Goal: Information Seeking & Learning: Learn about a topic

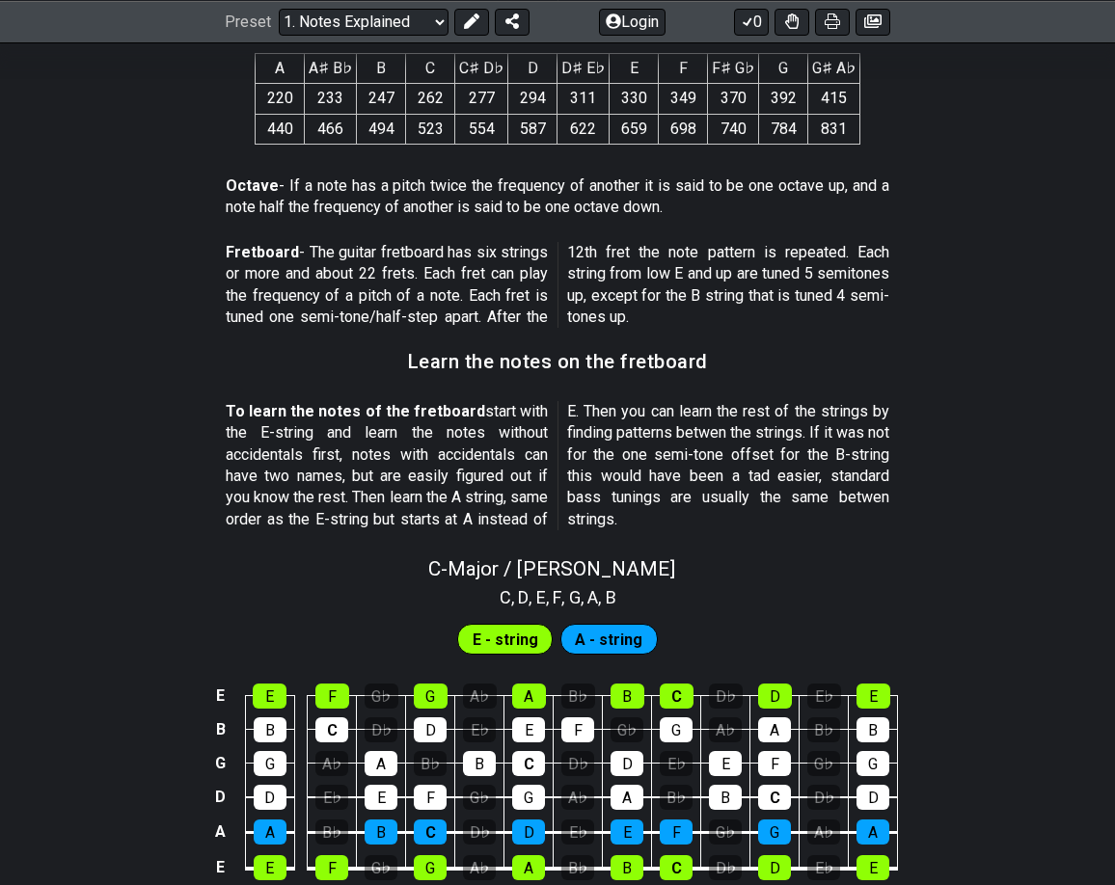
scroll to position [1510, 0]
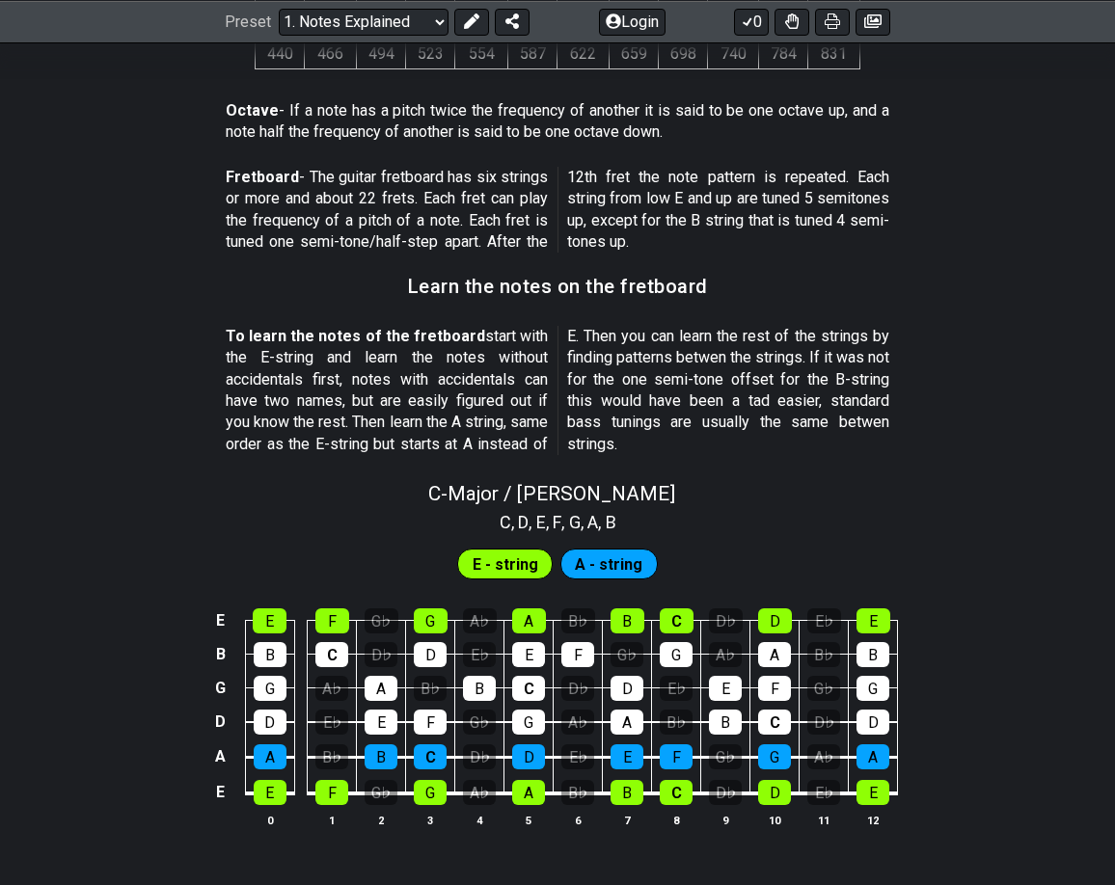
drag, startPoint x: 878, startPoint y: 379, endPoint x: 720, endPoint y: 361, distance: 158.3
click at [720, 361] on section "To learn the notes of the fretboard start with the E-string and learn the notes…" at bounding box center [557, 394] width 1115 height 152
click at [95, 390] on section "To learn the notes of the fretboard start with the E-string and learn the notes…" at bounding box center [557, 394] width 1115 height 152
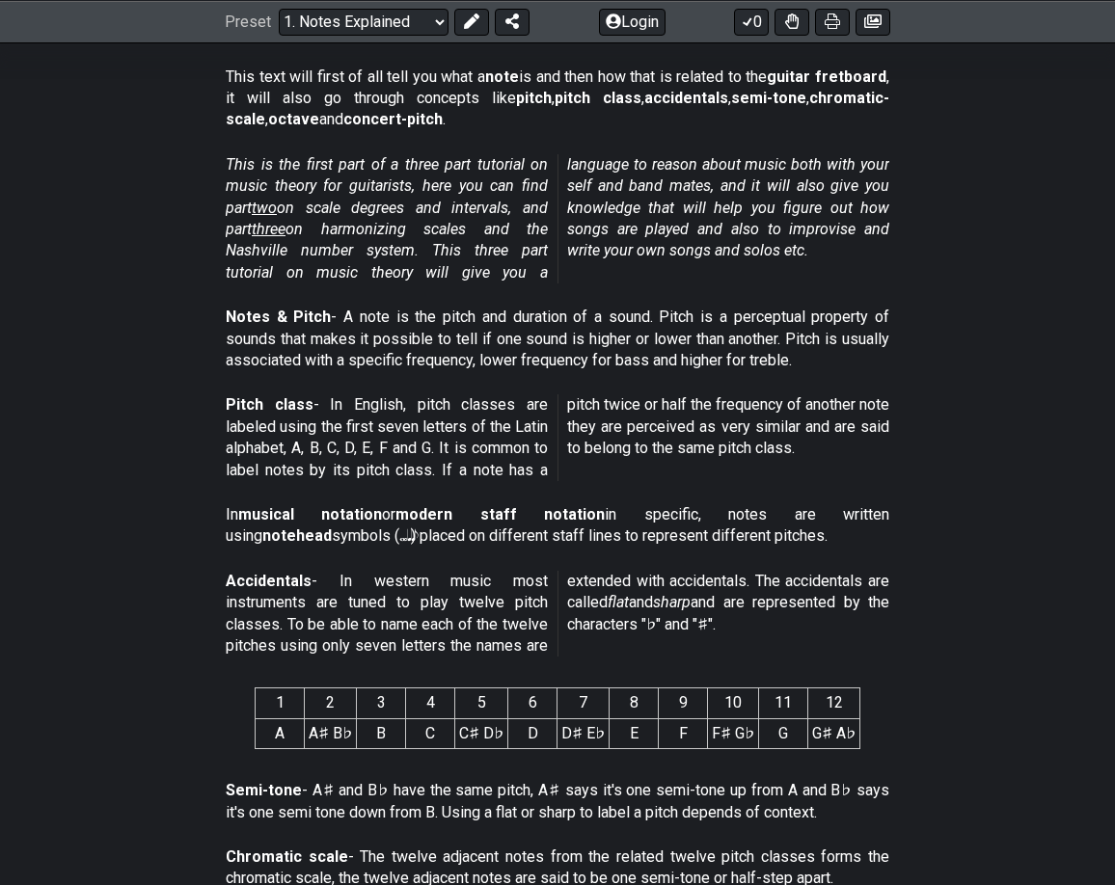
scroll to position [64, 0]
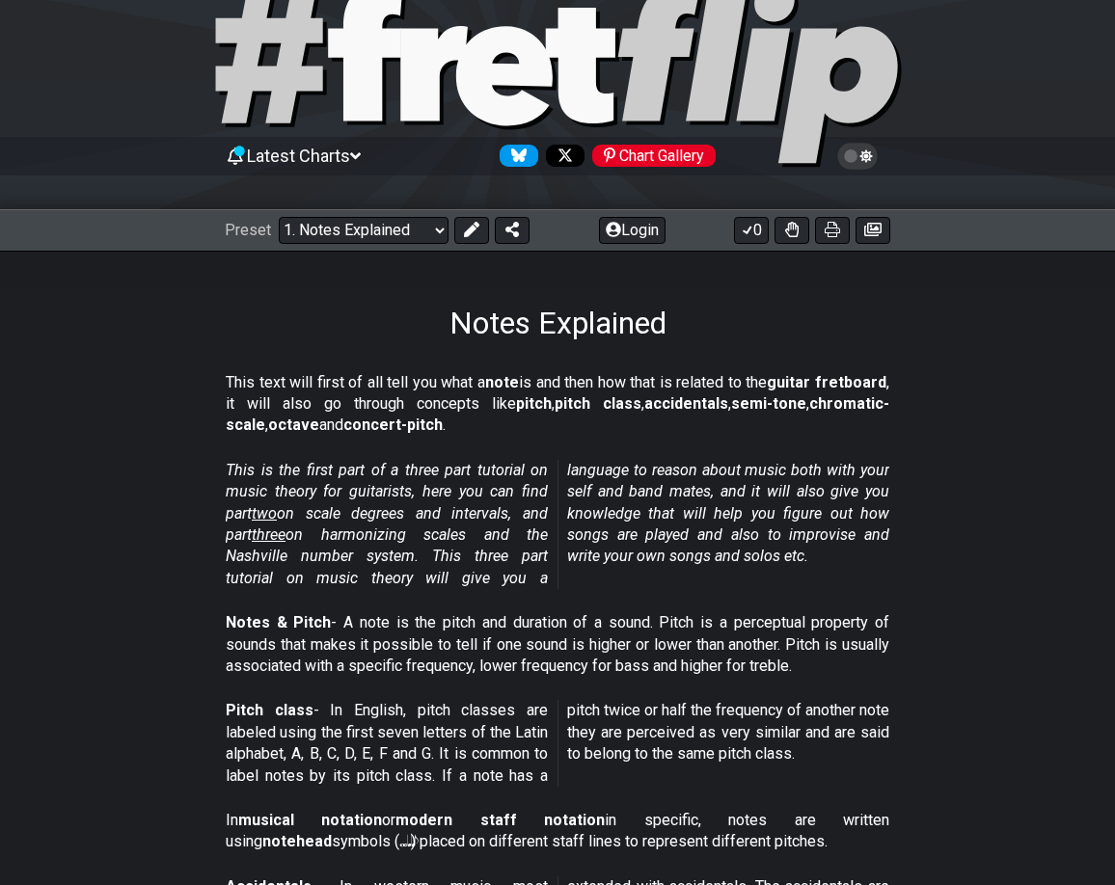
drag, startPoint x: 223, startPoint y: 371, endPoint x: 285, endPoint y: 410, distance: 72.8
click at [284, 410] on section "This text will first of all tell you what a note is and then how that is relate…" at bounding box center [557, 409] width 1115 height 88
drag, startPoint x: 356, startPoint y: 415, endPoint x: 301, endPoint y: 376, distance: 67.2
click at [301, 372] on p "This text will first of all tell you what a note is and then how that is relate…" at bounding box center [558, 404] width 664 height 65
click at [429, 231] on select "Welcome to #fretflip! Initial Preset Custom Preset Minor Pentatonic Major Penta…" at bounding box center [364, 230] width 170 height 27
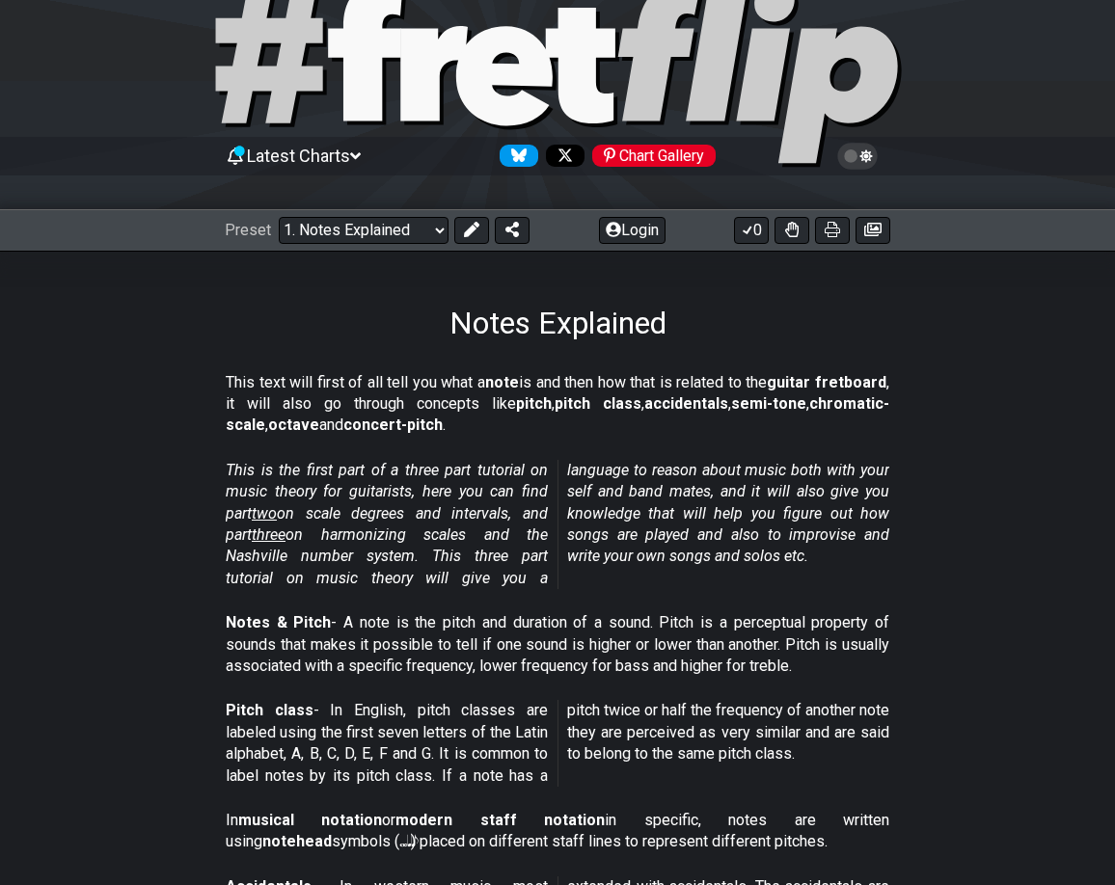
click at [886, 487] on em "This is the first part of a three part tutorial on music theory for guitarists,…" at bounding box center [558, 524] width 664 height 126
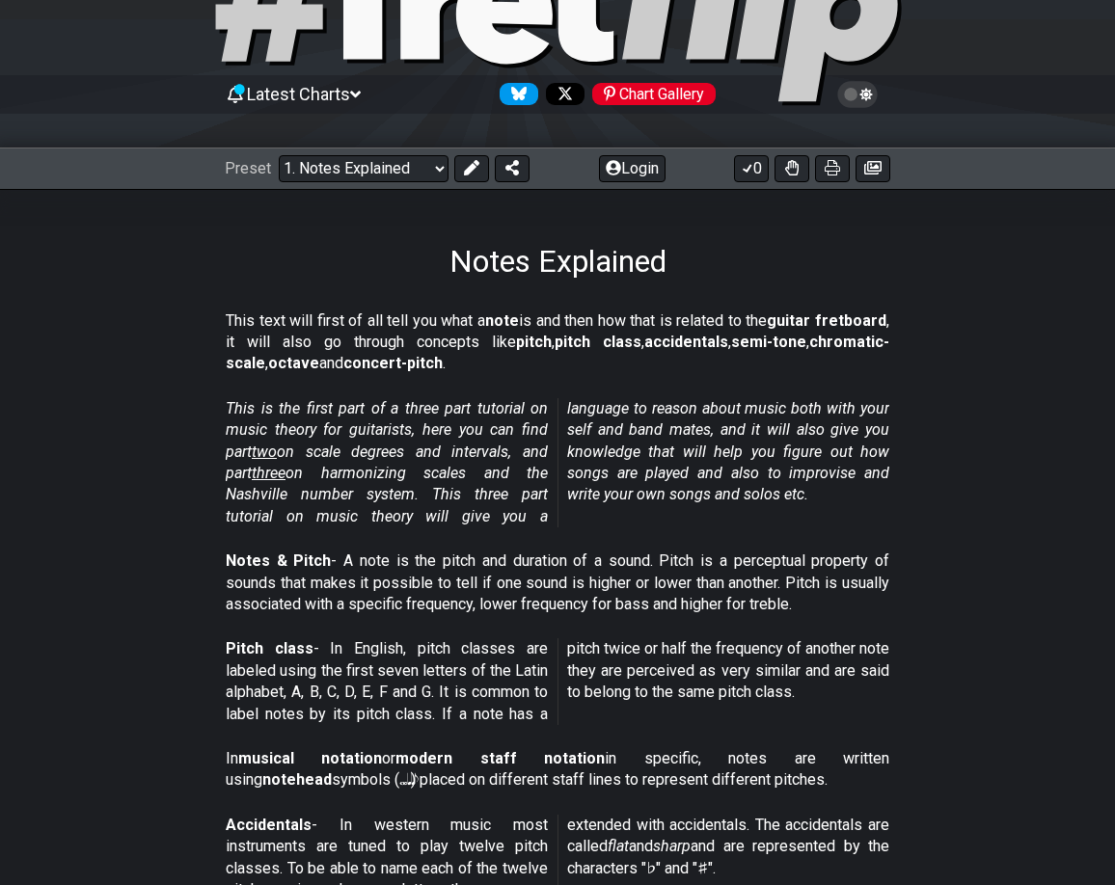
scroll to position [160, 0]
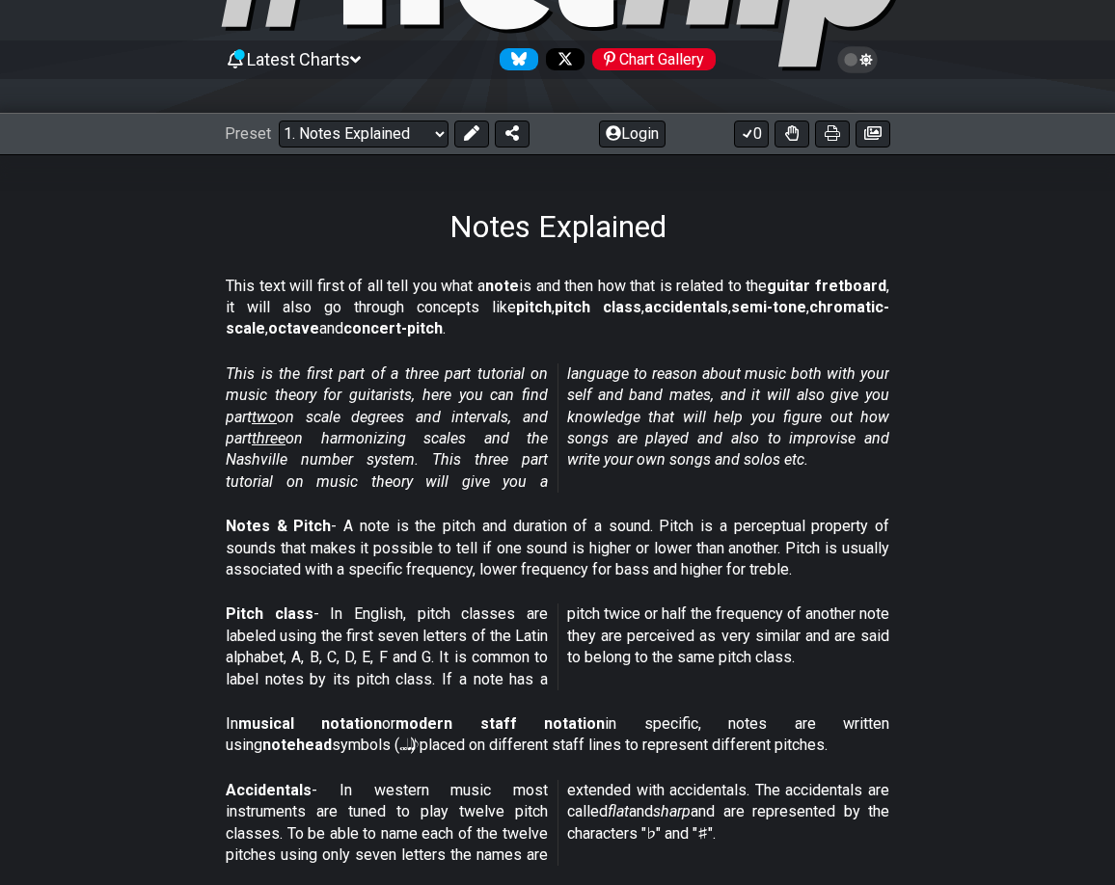
drag, startPoint x: 738, startPoint y: 366, endPoint x: 721, endPoint y: 405, distance: 42.8
click at [721, 405] on p "This is the first part of a three part tutorial on music theory for guitarists,…" at bounding box center [558, 428] width 664 height 129
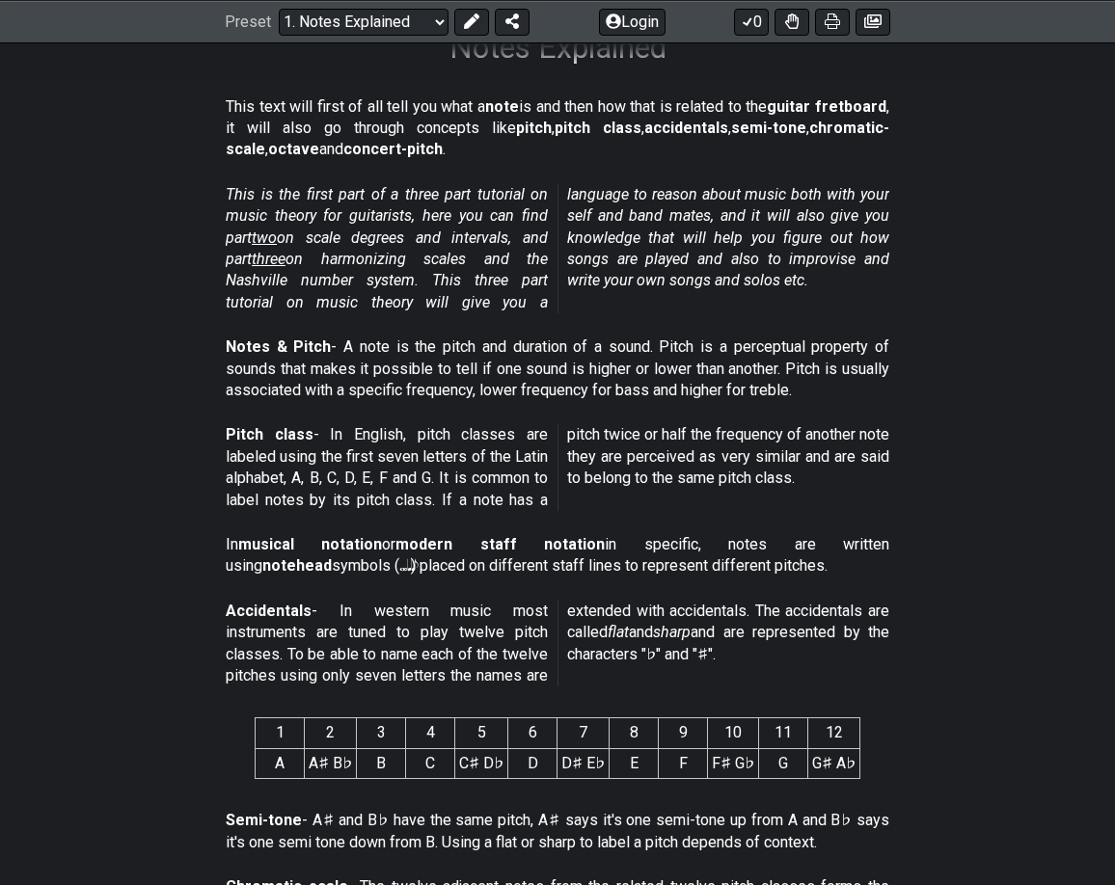
scroll to position [353, 0]
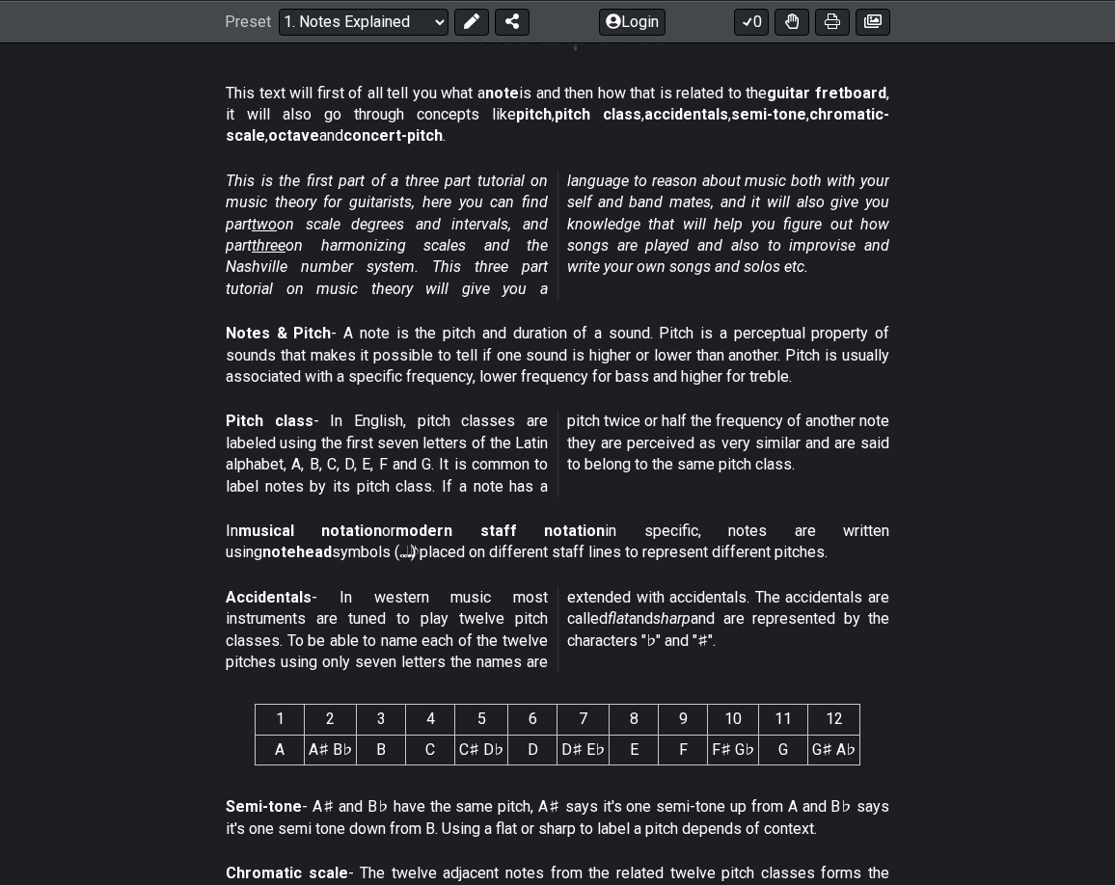
drag, startPoint x: 224, startPoint y: 333, endPoint x: 353, endPoint y: 330, distance: 129.3
click at [353, 330] on section "Notes & Pitch - A note is the pitch and duration of a sound. Pitch is a percept…" at bounding box center [557, 359] width 1115 height 88
drag, startPoint x: 804, startPoint y: 374, endPoint x: 663, endPoint y: 337, distance: 146.7
click at [663, 337] on p "Notes & Pitch - A note is the pitch and duration of a sound. Pitch is a percept…" at bounding box center [558, 355] width 664 height 65
drag, startPoint x: 772, startPoint y: 363, endPoint x: 661, endPoint y: 319, distance: 119.1
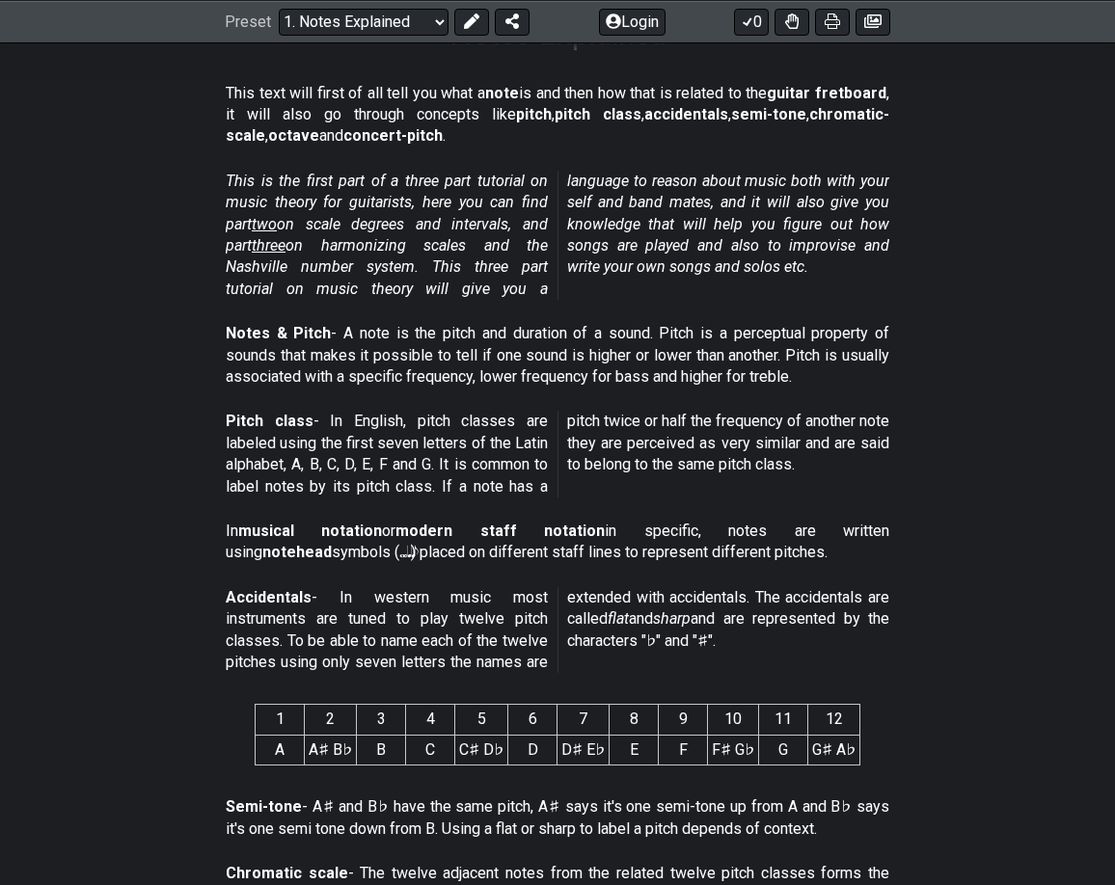
click at [661, 319] on div "Notes & Pitch - A note is the pitch and duration of a sound. Pitch is a percept…" at bounding box center [558, 359] width 664 height 88
click at [351, 422] on p "Pitch class - In English, pitch classes are labeled using the first seven lette…" at bounding box center [558, 454] width 664 height 87
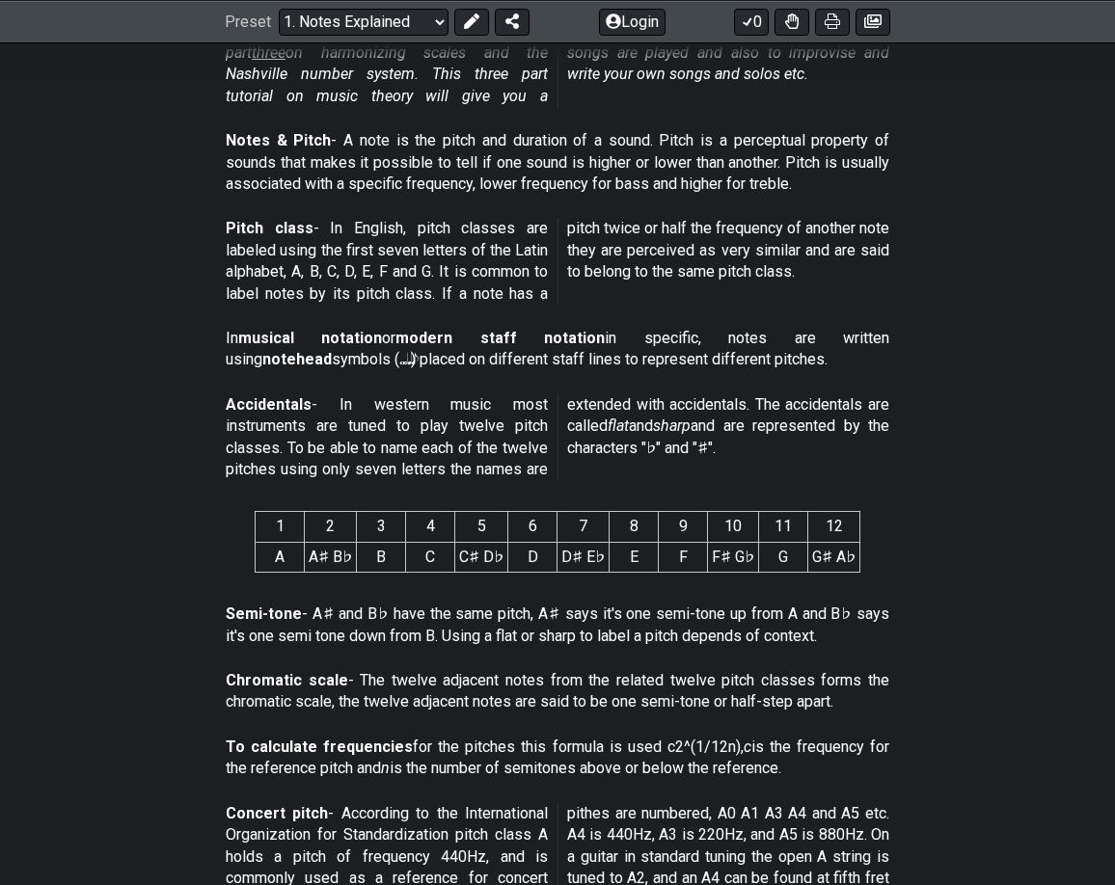
click at [142, 579] on section "1 2 3 4 5 6 7 8 9 10 11 12 A A♯ B♭ B C C♯ D♭ D D♯ E♭ E F F♯ G♭ G G♯ A♭" at bounding box center [557, 546] width 1115 height 100
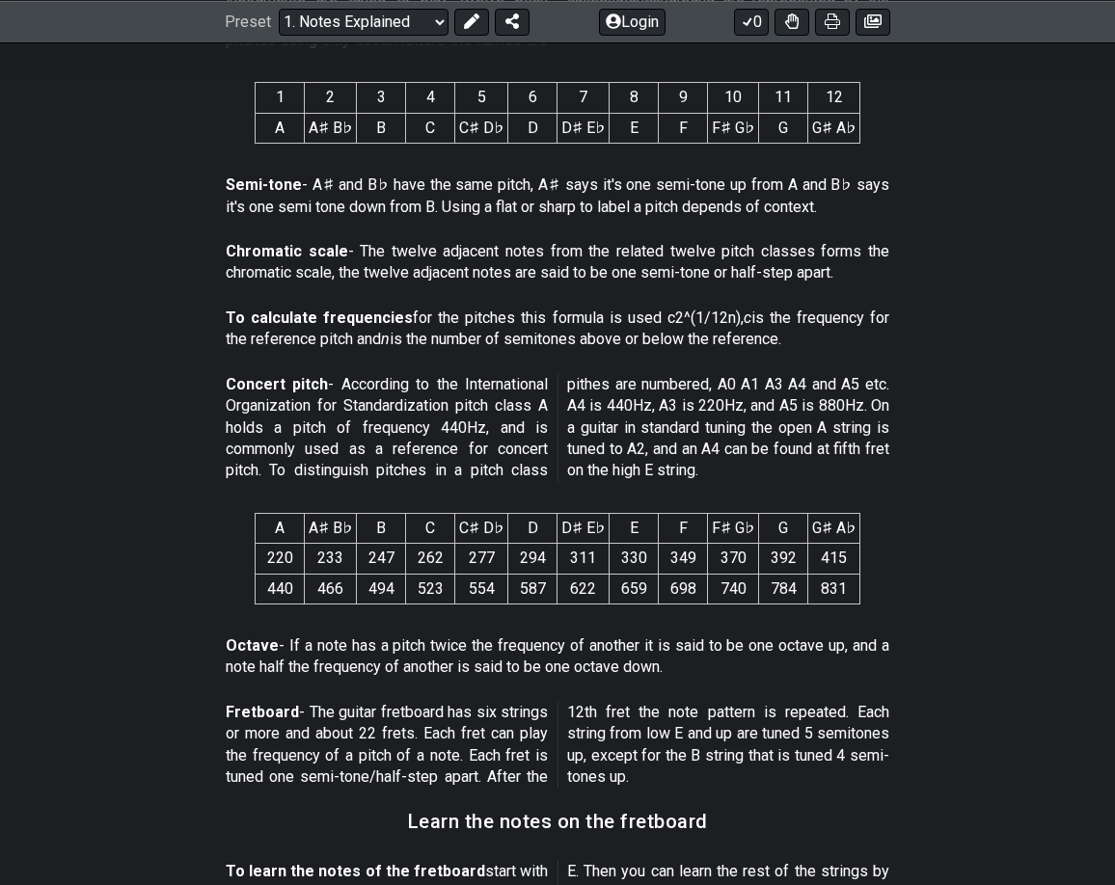
scroll to position [1028, 0]
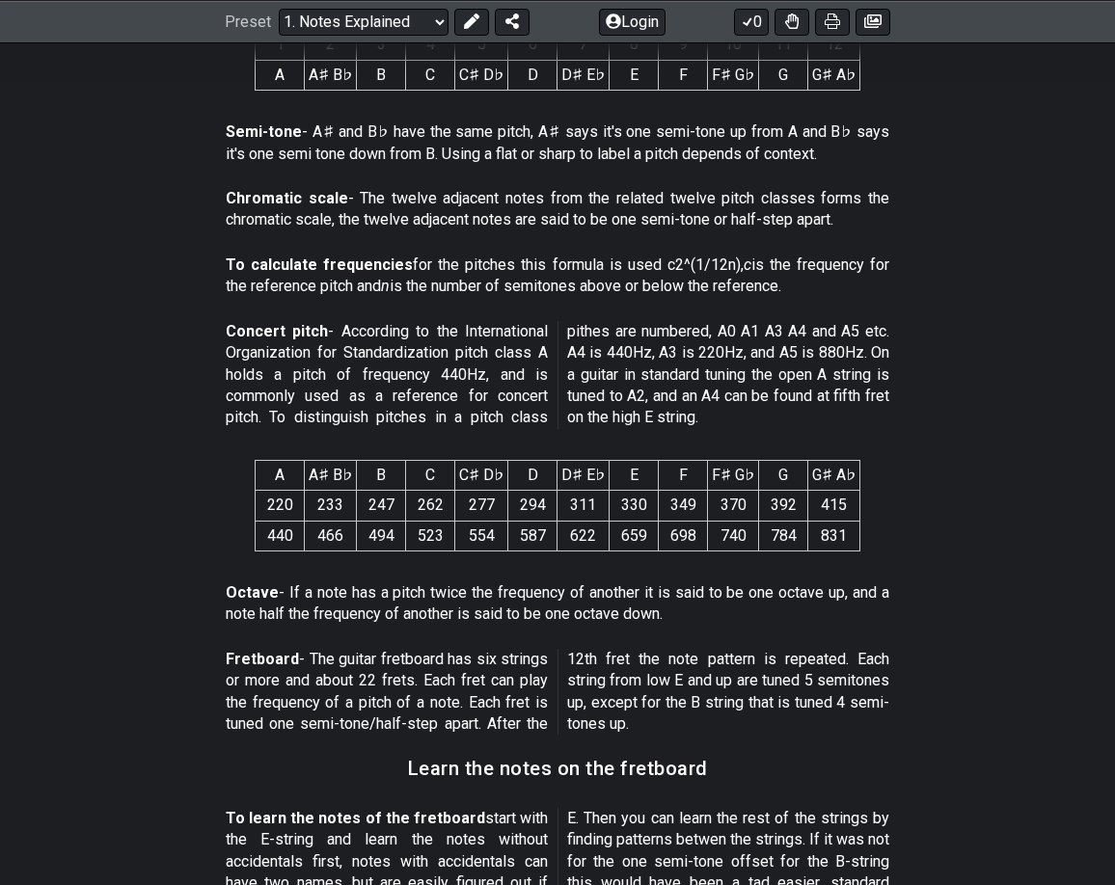
drag, startPoint x: 268, startPoint y: 508, endPoint x: 299, endPoint y: 545, distance: 47.9
click at [299, 545] on tbody "220 233 247 262 277 294 311 330 349 370 392 415 440 466 494 523 554 587 622 659…" at bounding box center [558, 521] width 605 height 61
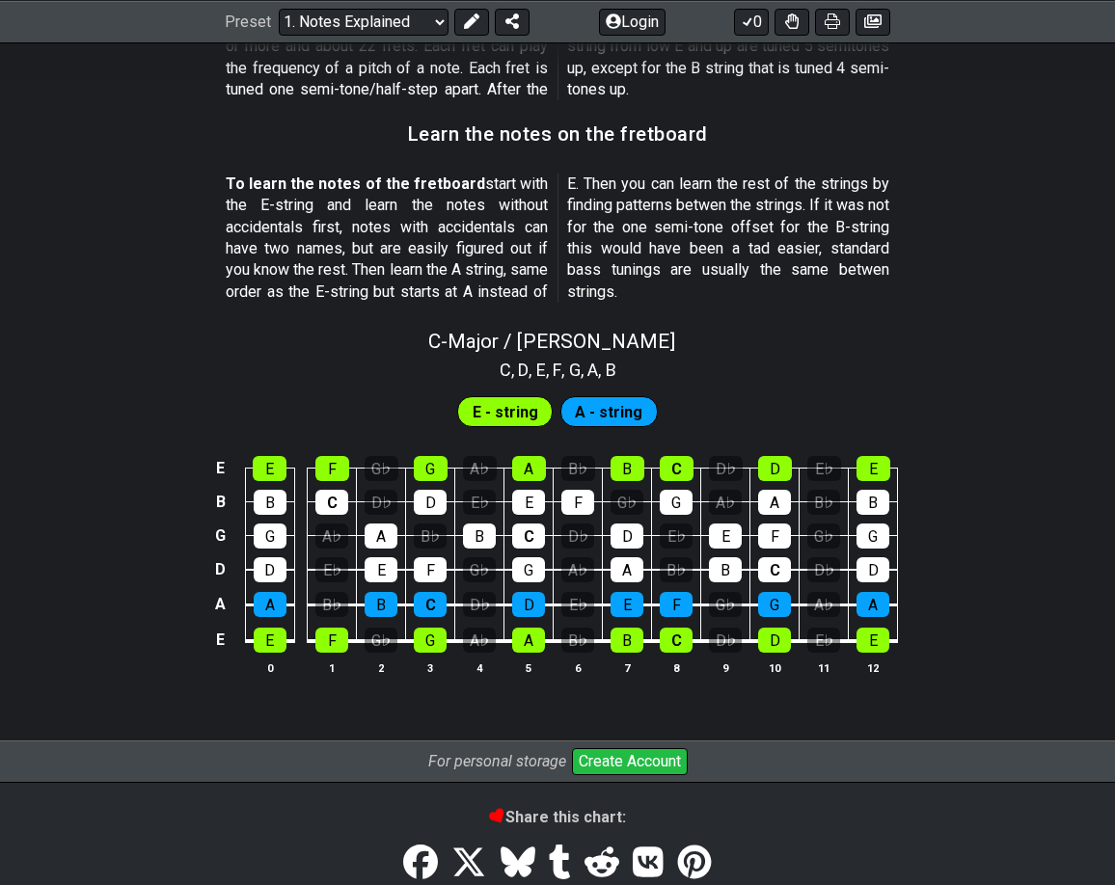
scroll to position [1800, 0]
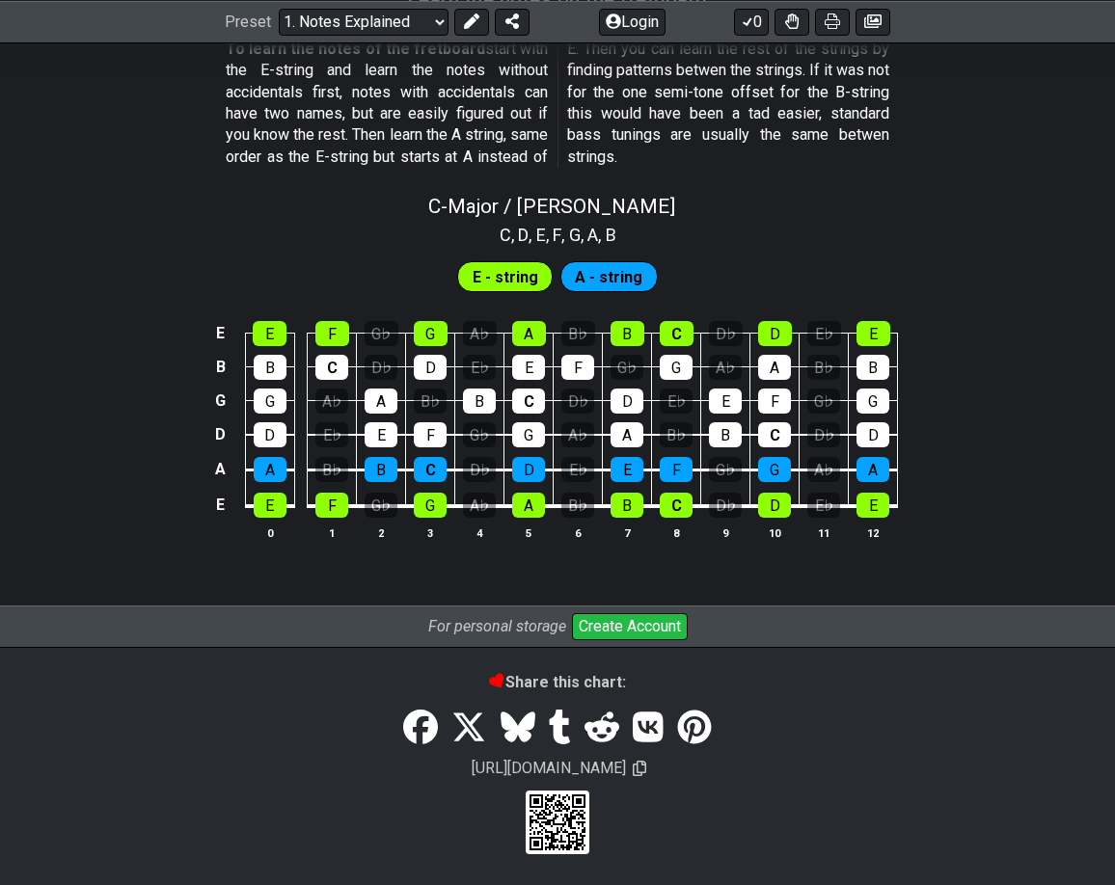
drag, startPoint x: 126, startPoint y: 748, endPoint x: 330, endPoint y: 775, distance: 205.3
click at [130, 748] on div at bounding box center [557, 728] width 1115 height 41
drag, startPoint x: 98, startPoint y: 768, endPoint x: 144, endPoint y: 764, distance: 45.5
click at [113, 766] on div "[URL][DOMAIN_NAME]" at bounding box center [557, 769] width 1115 height 18
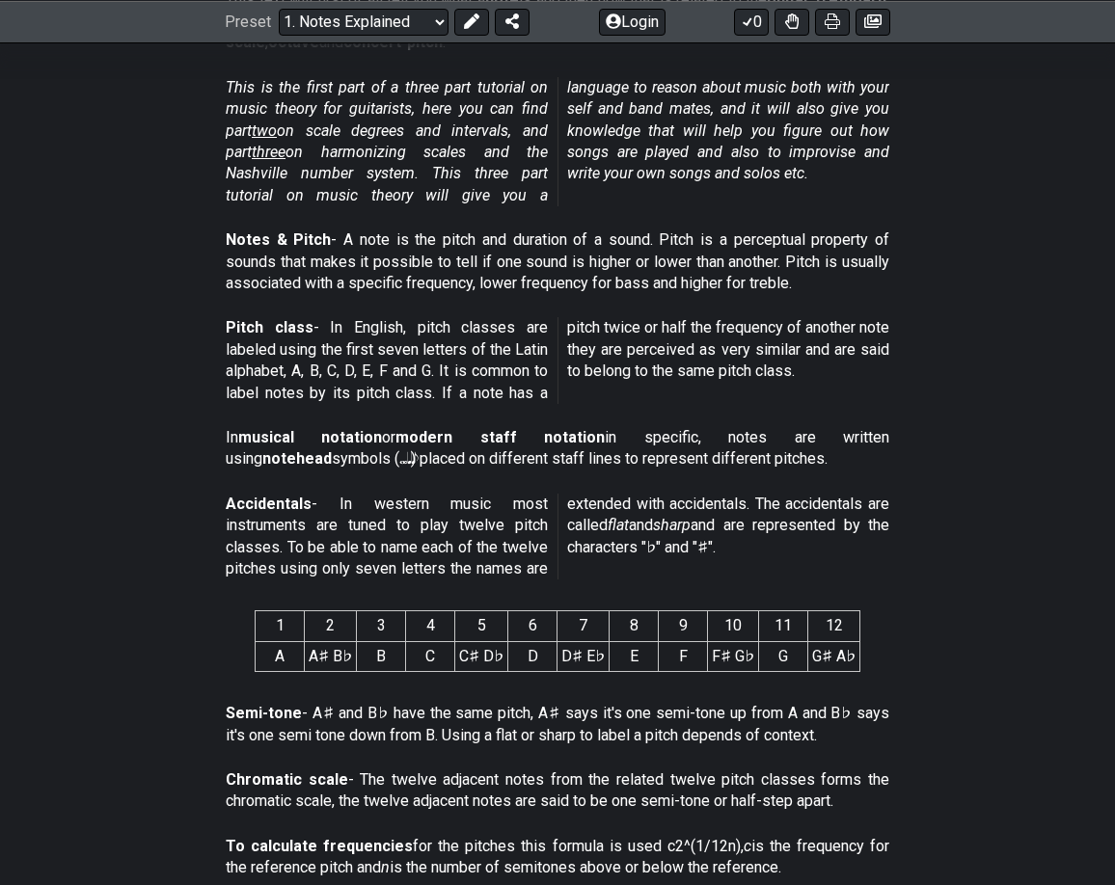
scroll to position [257, 0]
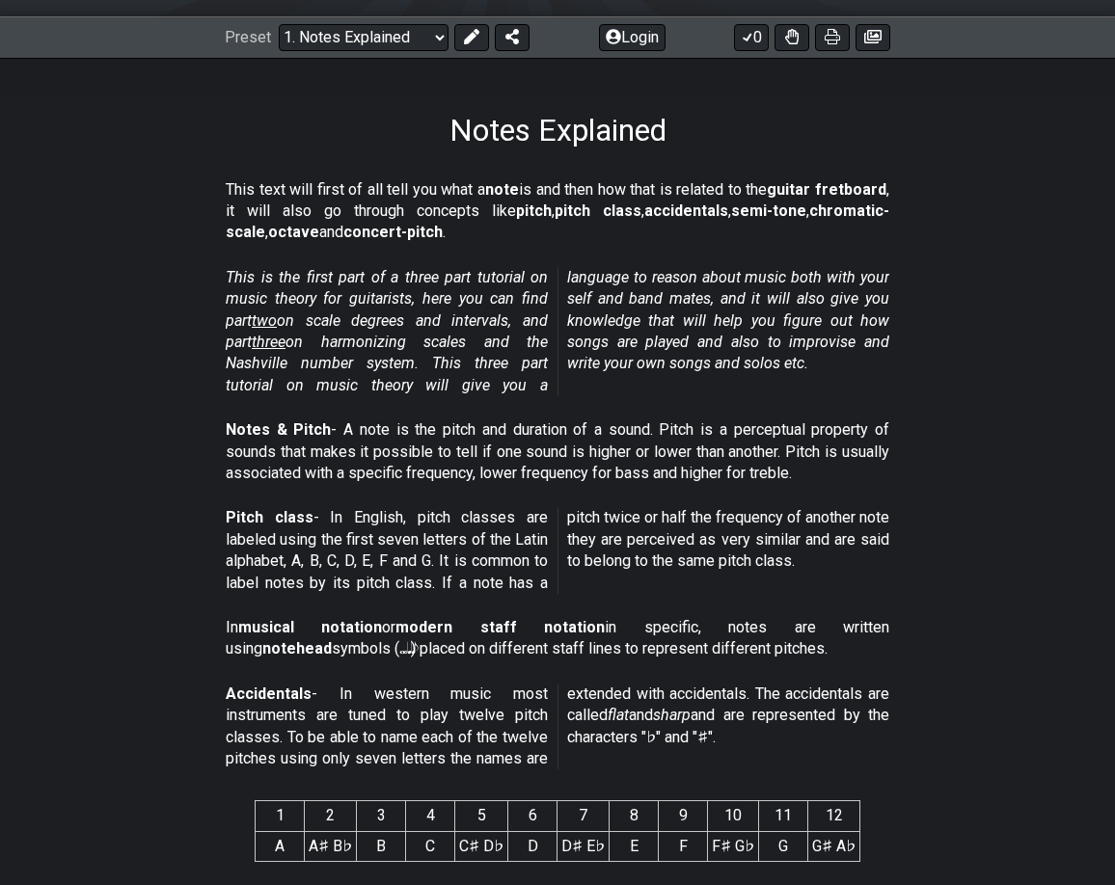
click at [262, 320] on span "two" at bounding box center [264, 321] width 25 height 18
select select "/scale-degrees-and-intervals"
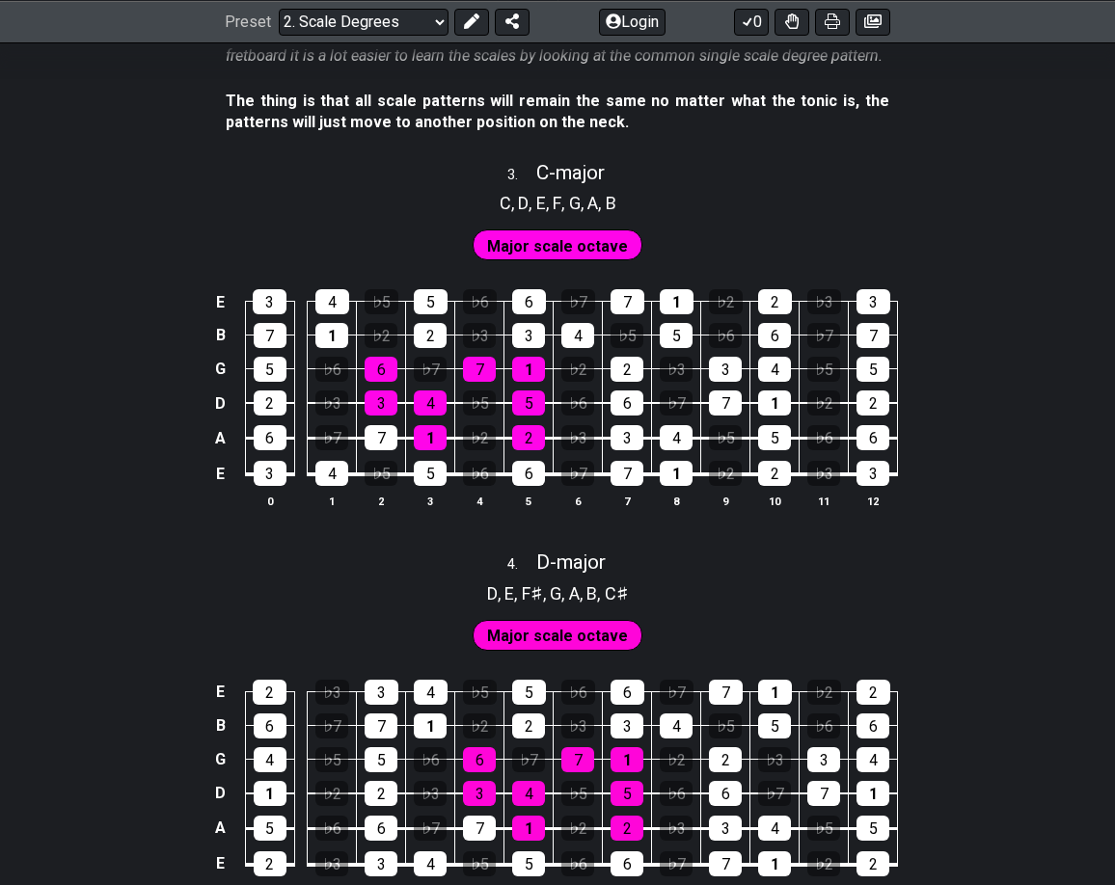
scroll to position [2379, 0]
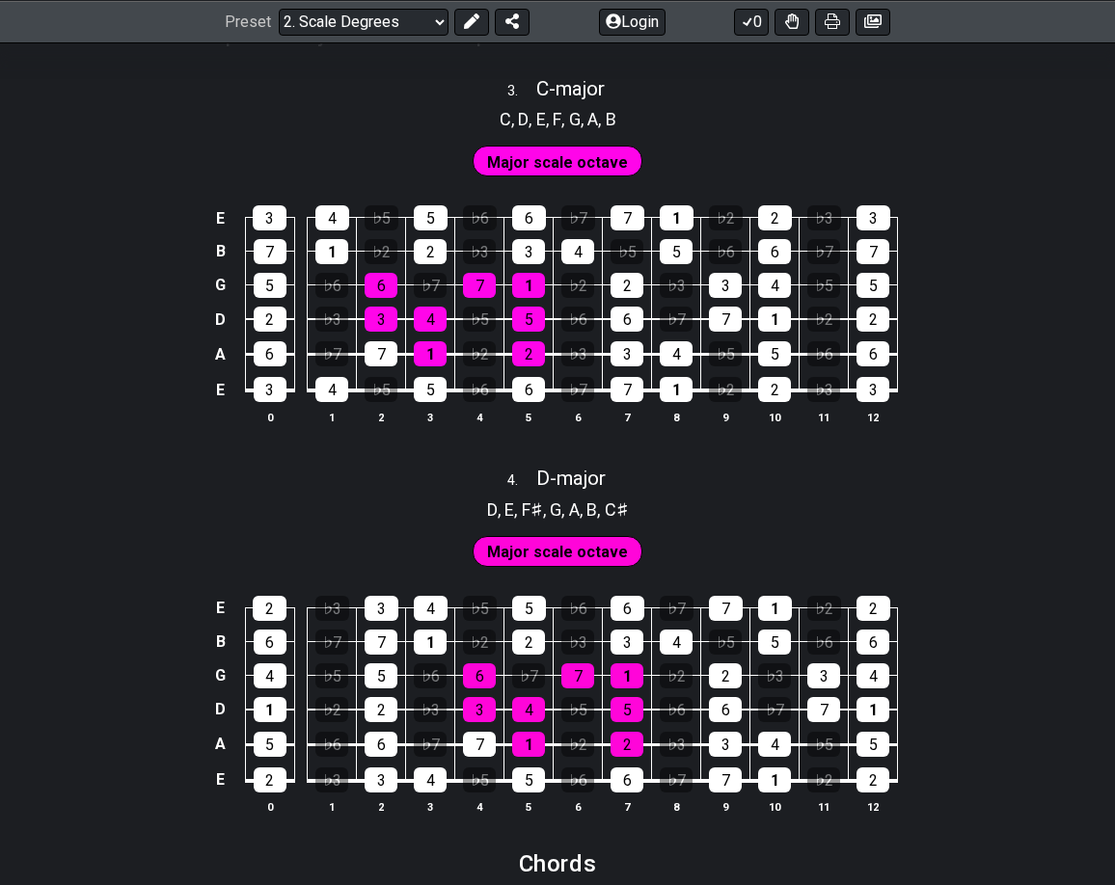
click at [194, 531] on div "Major scale octave" at bounding box center [557, 547] width 1115 height 48
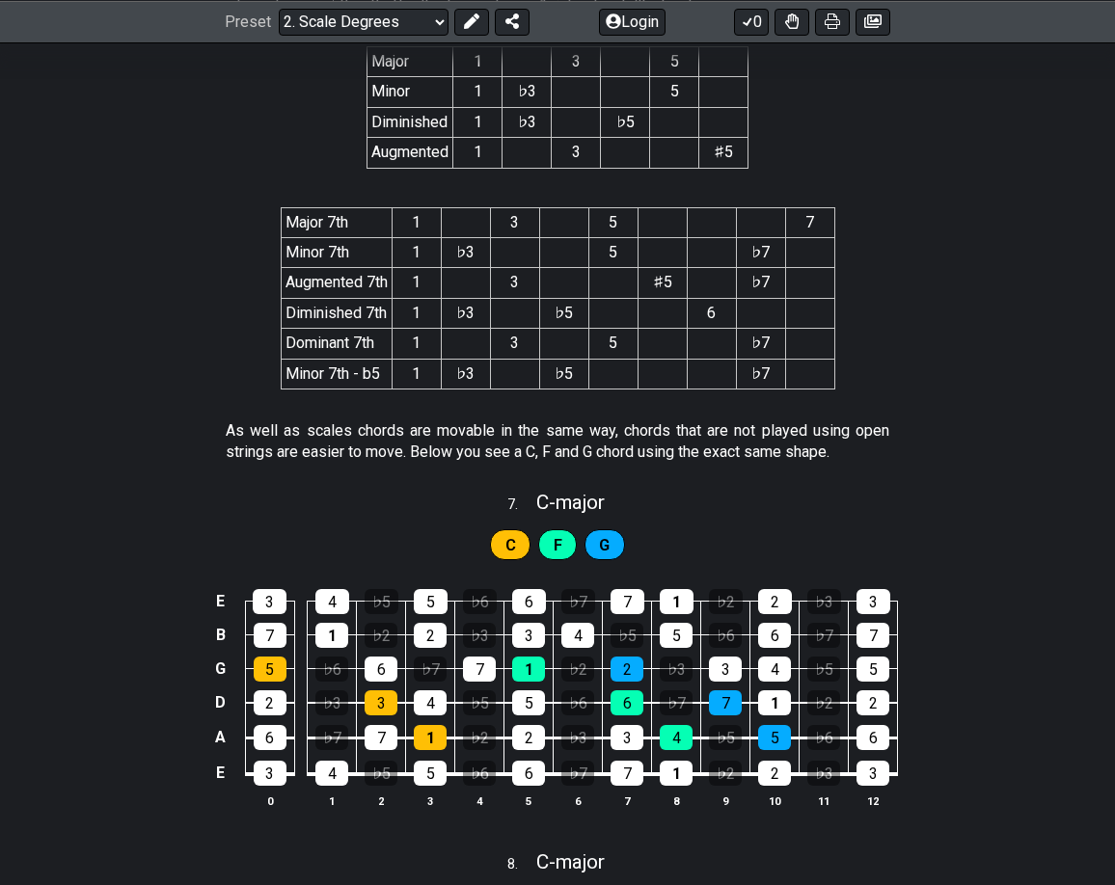
scroll to position [3825, 0]
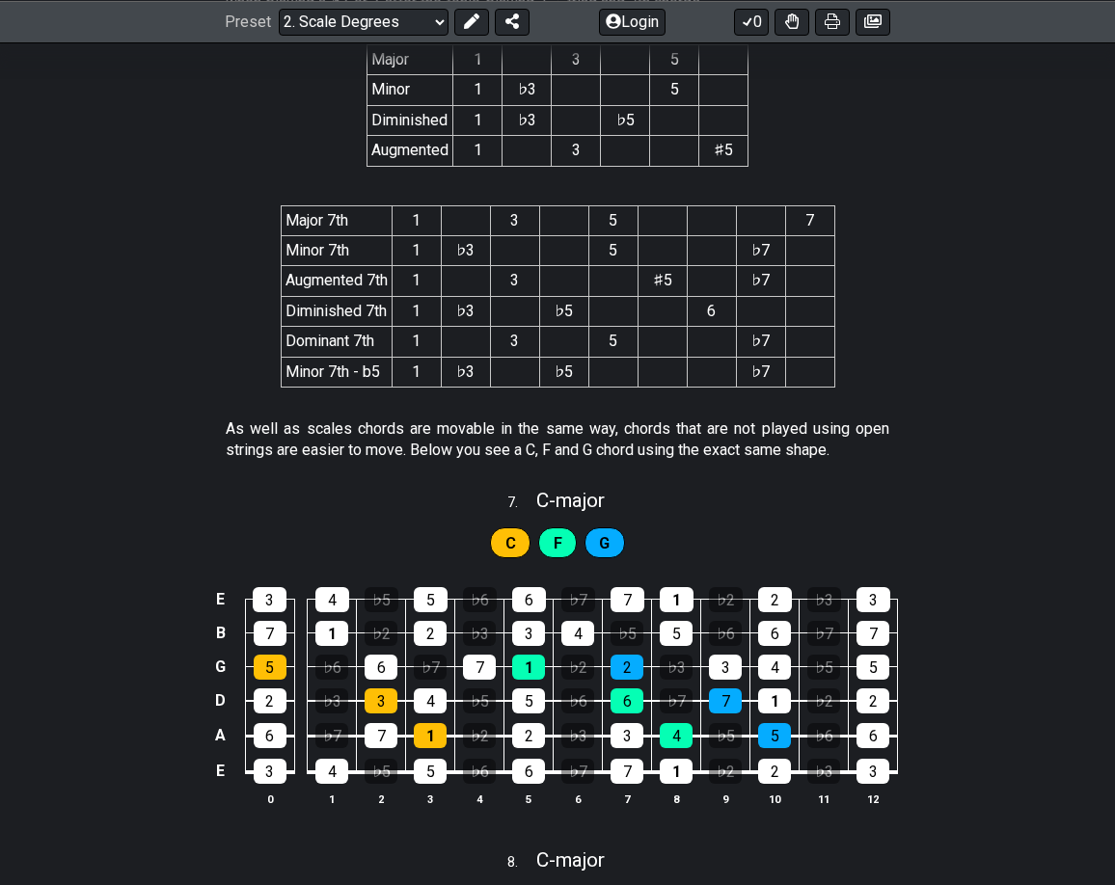
drag, startPoint x: 167, startPoint y: 696, endPoint x: 180, endPoint y: 695, distance: 13.5
click at [167, 696] on div "E 3 4 ♭5 5 ♭6 6 ♭7 7 1 ♭2 2 ♭3 3 B 7 1 ♭2 2 ♭3 3 4 ♭5 5 ♭6 6 ♭7 7 G 5 ♭6 6 ♭7 7…" at bounding box center [557, 697] width 1115 height 271
click at [129, 703] on div "E 3 4 ♭5 5 ♭6 6 ♭7 7 1 ♭2 2 ♭3 3 B 7 1 ♭2 2 ♭3 3 4 ♭5 5 ♭6 6 ♭7 7 G 5 ♭6 6 ♭7 7…" at bounding box center [557, 697] width 1115 height 271
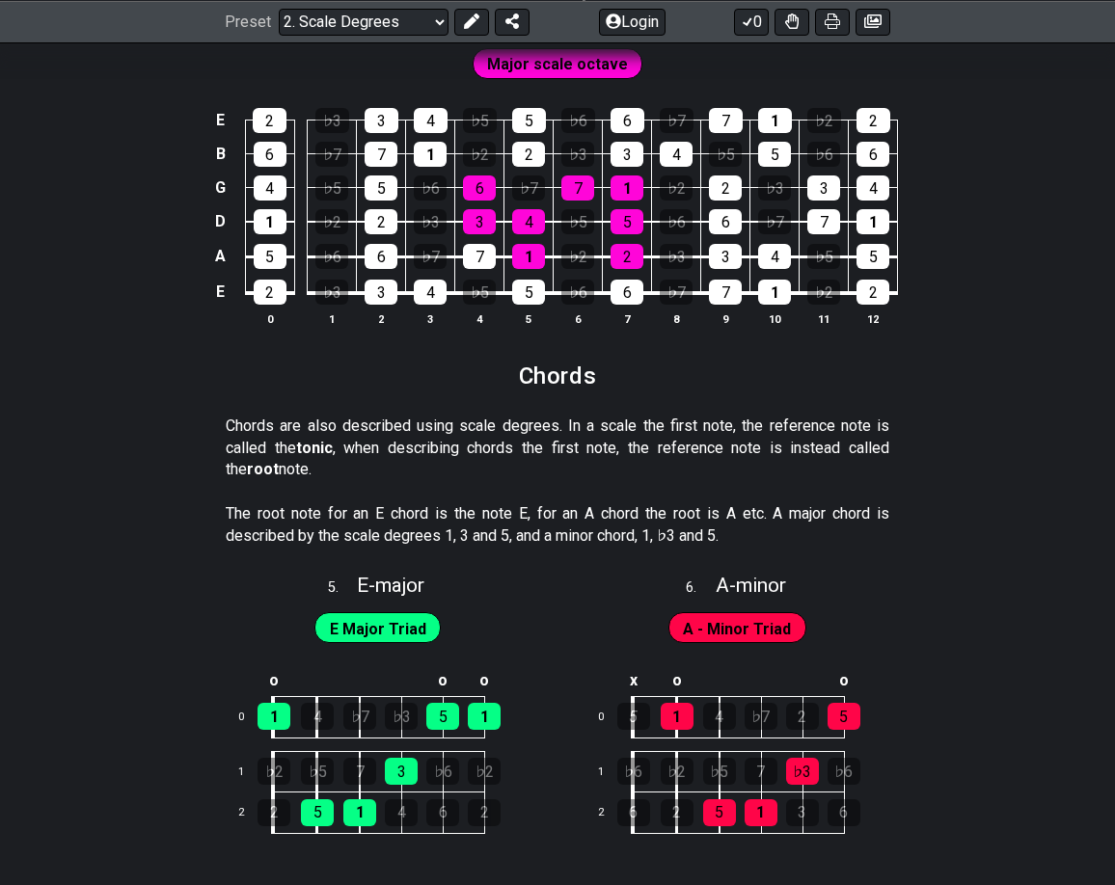
scroll to position [2900, 0]
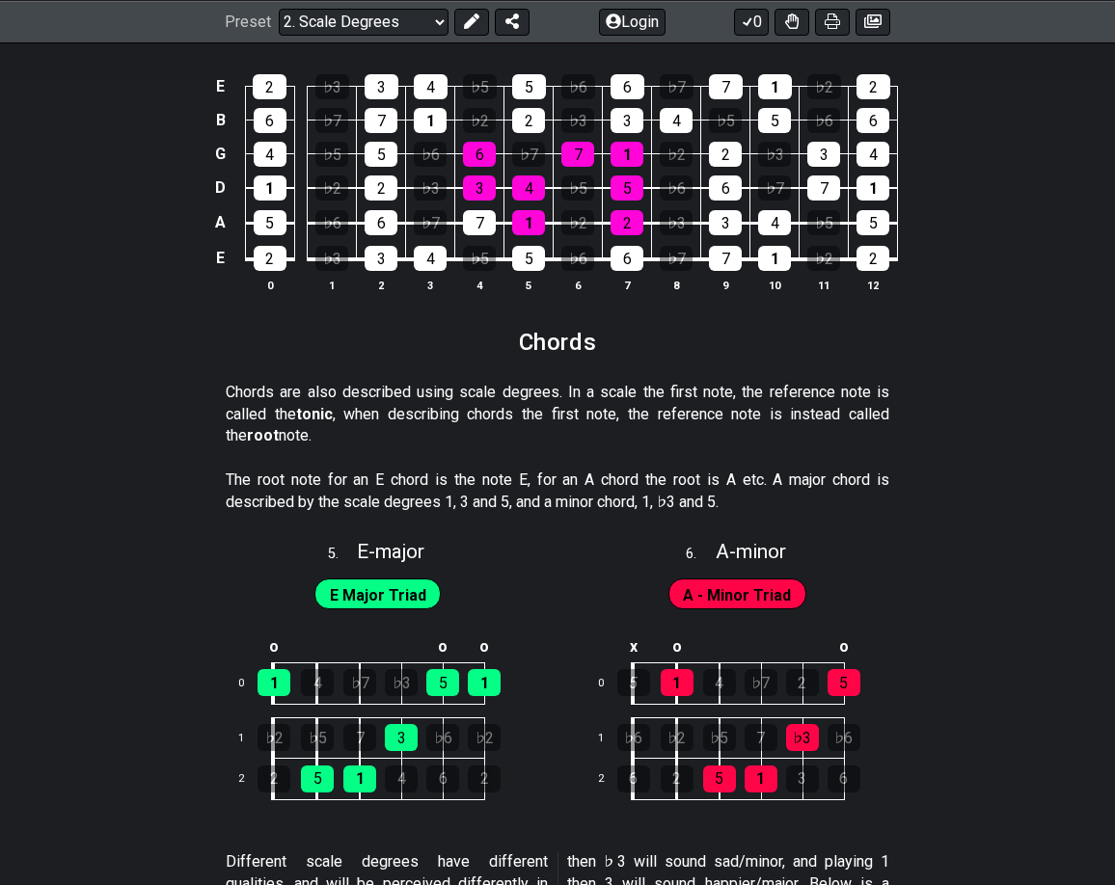
click at [131, 462] on section "The root note for an E chord is the note E, for an A chord the root is A etc. A…" at bounding box center [557, 495] width 1115 height 67
drag, startPoint x: 818, startPoint y: 417, endPoint x: 272, endPoint y: 434, distance: 546.2
click at [272, 434] on p "Chords are also described using scale degrees. In a scale the first note, the r…" at bounding box center [558, 414] width 664 height 65
drag, startPoint x: 261, startPoint y: 435, endPoint x: 229, endPoint y: 431, distance: 33.0
click at [229, 431] on p "Chords are also described using scale degrees. In a scale the first note, the r…" at bounding box center [558, 414] width 664 height 65
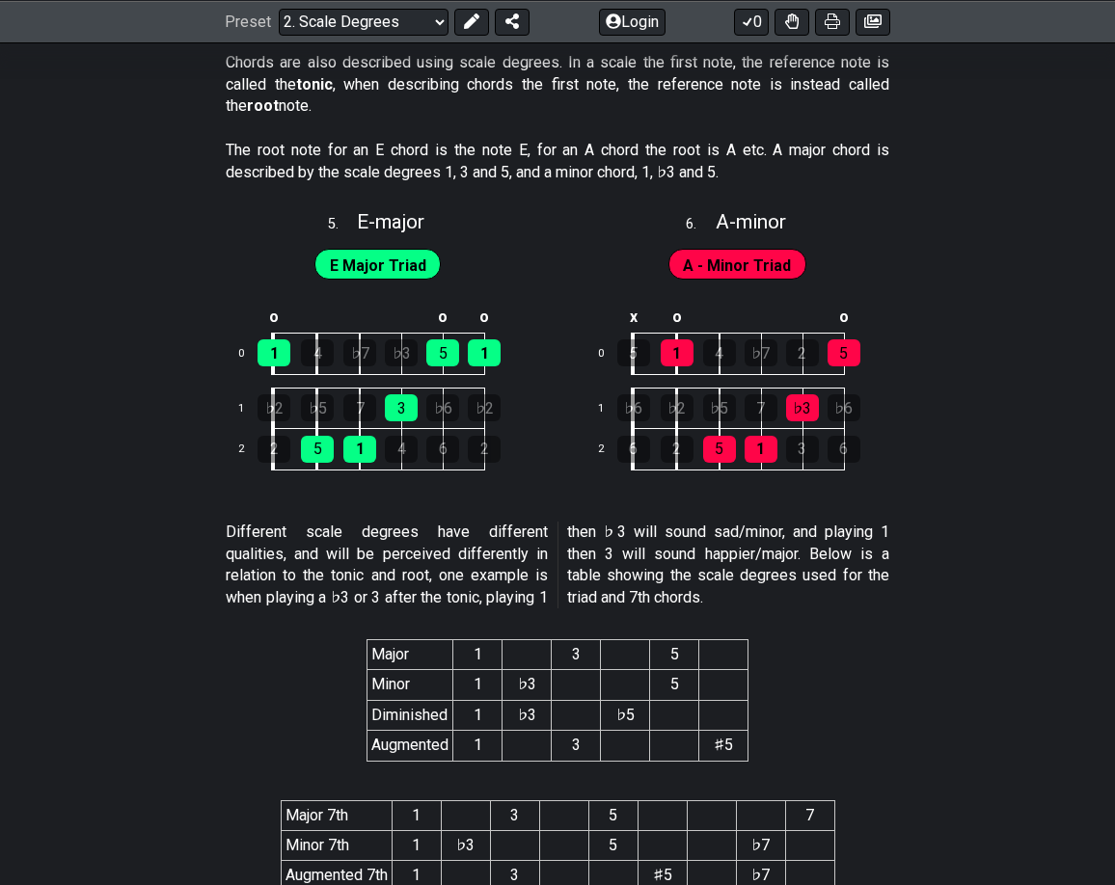
scroll to position [3286, 0]
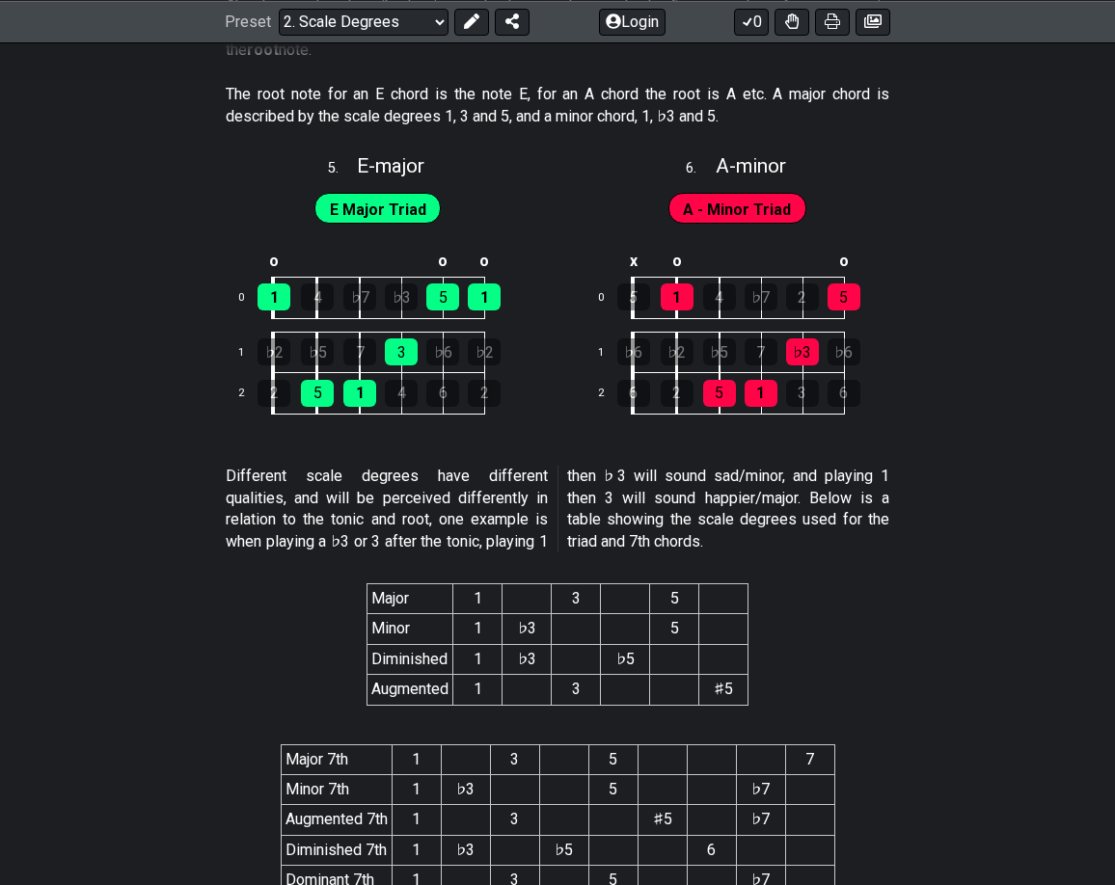
drag, startPoint x: 222, startPoint y: 471, endPoint x: 465, endPoint y: 486, distance: 243.5
click at [466, 479] on section "Different scale degrees have different qualities, and will be perceived differe…" at bounding box center [557, 513] width 1115 height 110
drag, startPoint x: 378, startPoint y: 594, endPoint x: 442, endPoint y: 591, distance: 63.7
click at [436, 589] on th "Major" at bounding box center [410, 599] width 86 height 30
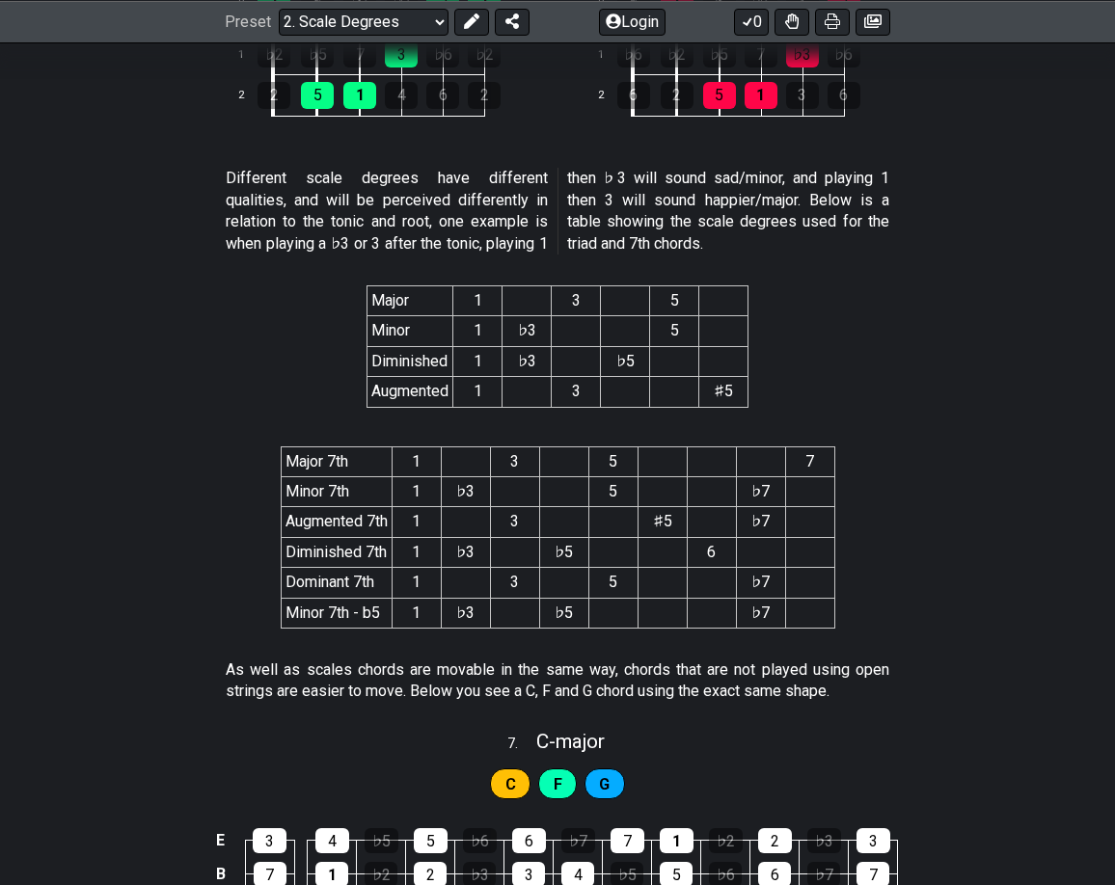
scroll to position [3768, 0]
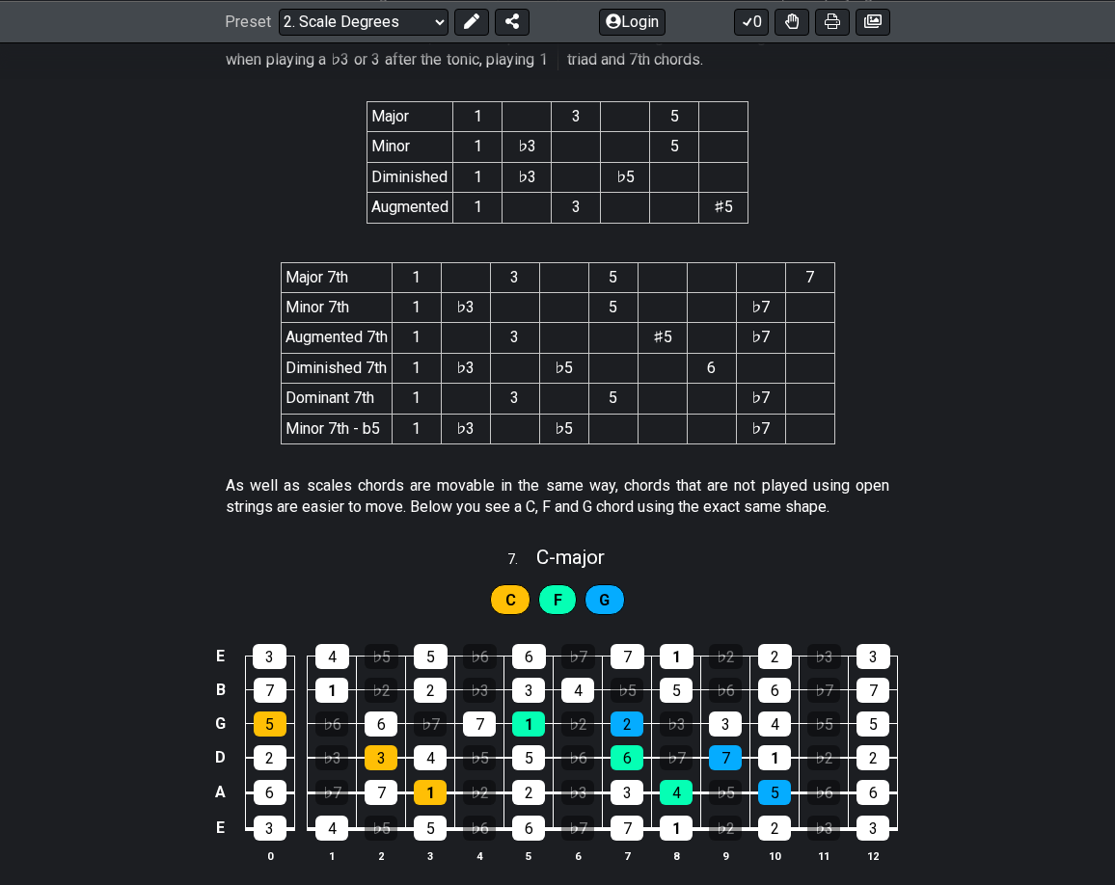
drag, startPoint x: 140, startPoint y: 588, endPoint x: 156, endPoint y: 590, distance: 16.5
click at [142, 588] on div "C F G" at bounding box center [557, 595] width 1115 height 48
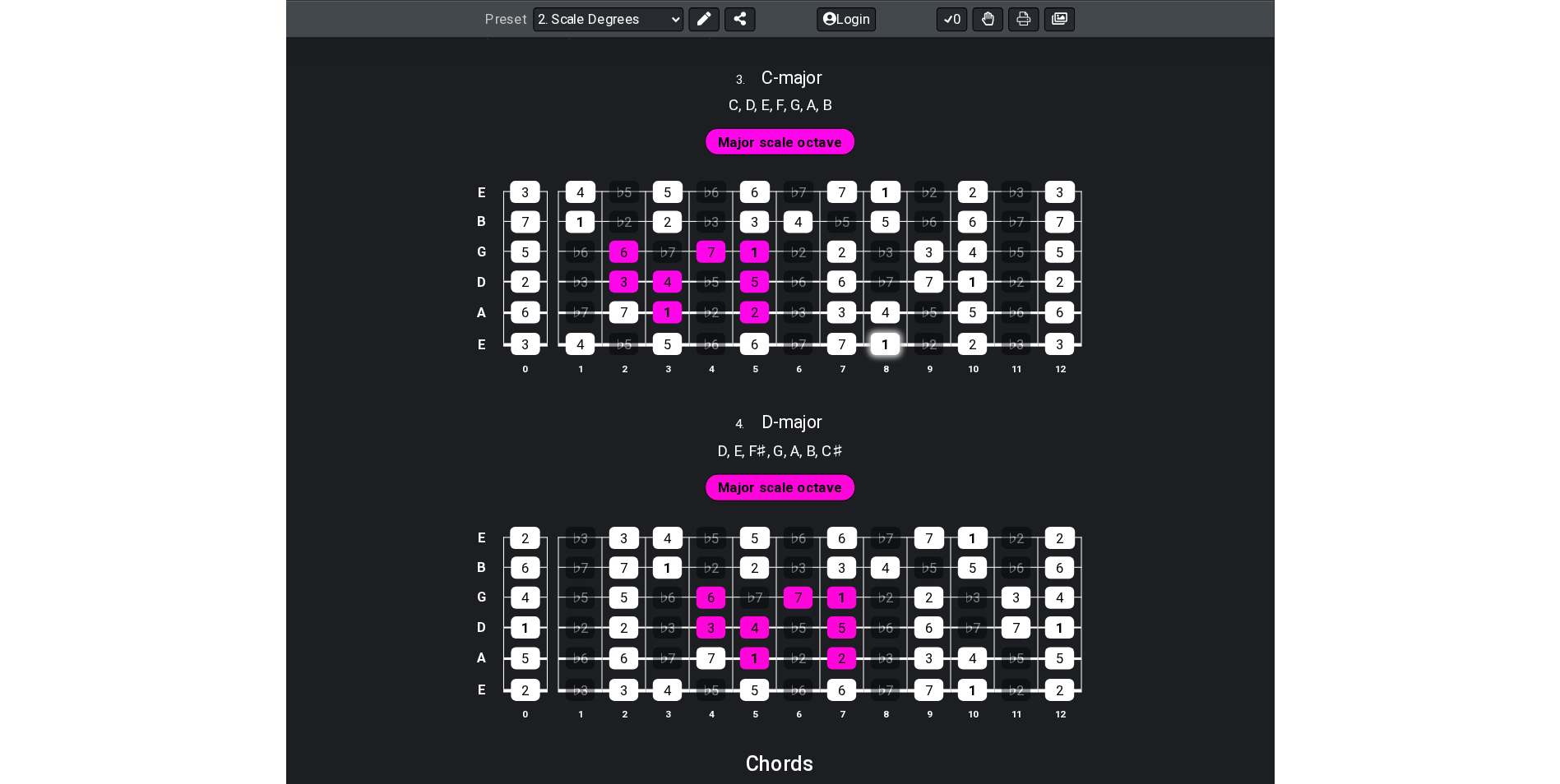
scroll to position [1814, 0]
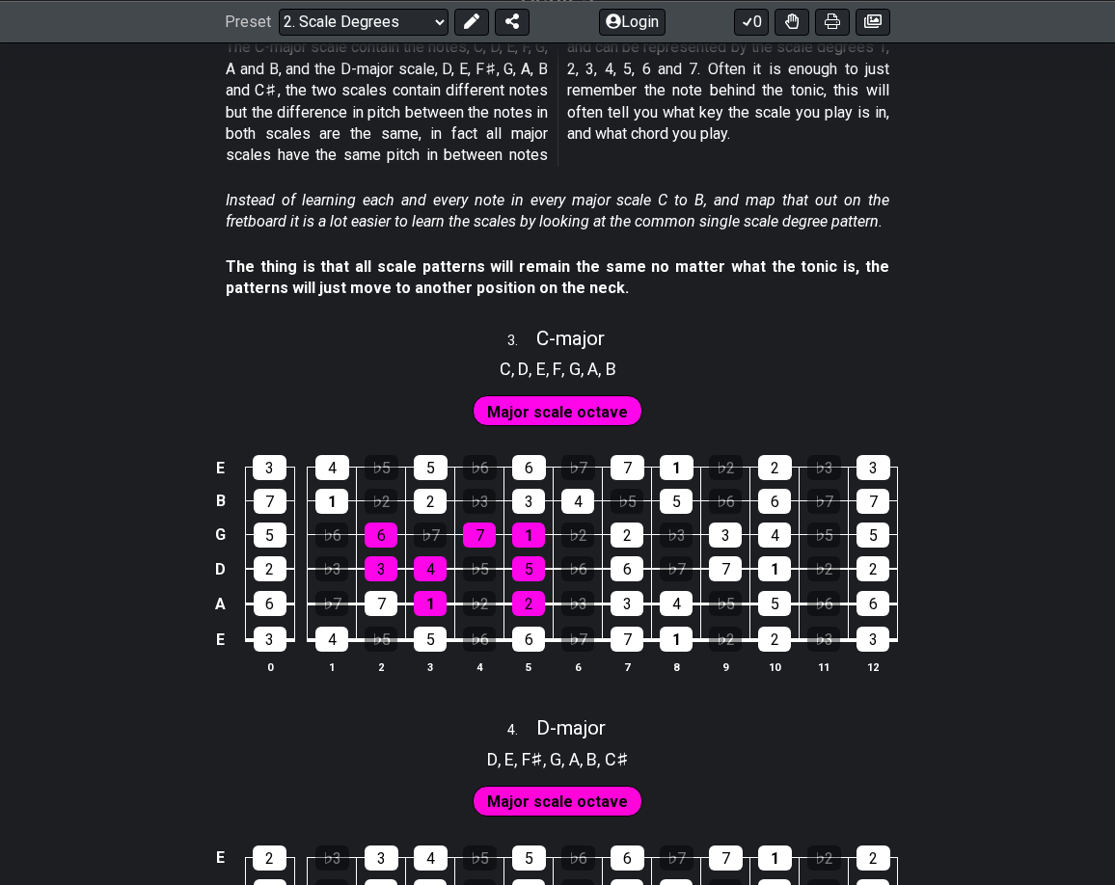
click at [158, 603] on div "E 3 4 ♭5 5 ♭6 6 ♭7 7 1 ♭2 2 ♭3 3 B 7 1 ♭2 2 ♭3 3 4 ♭5 5 ♭6 6 ♭7 7 G 5 ♭6 6 ♭7 7…" at bounding box center [557, 565] width 1115 height 271
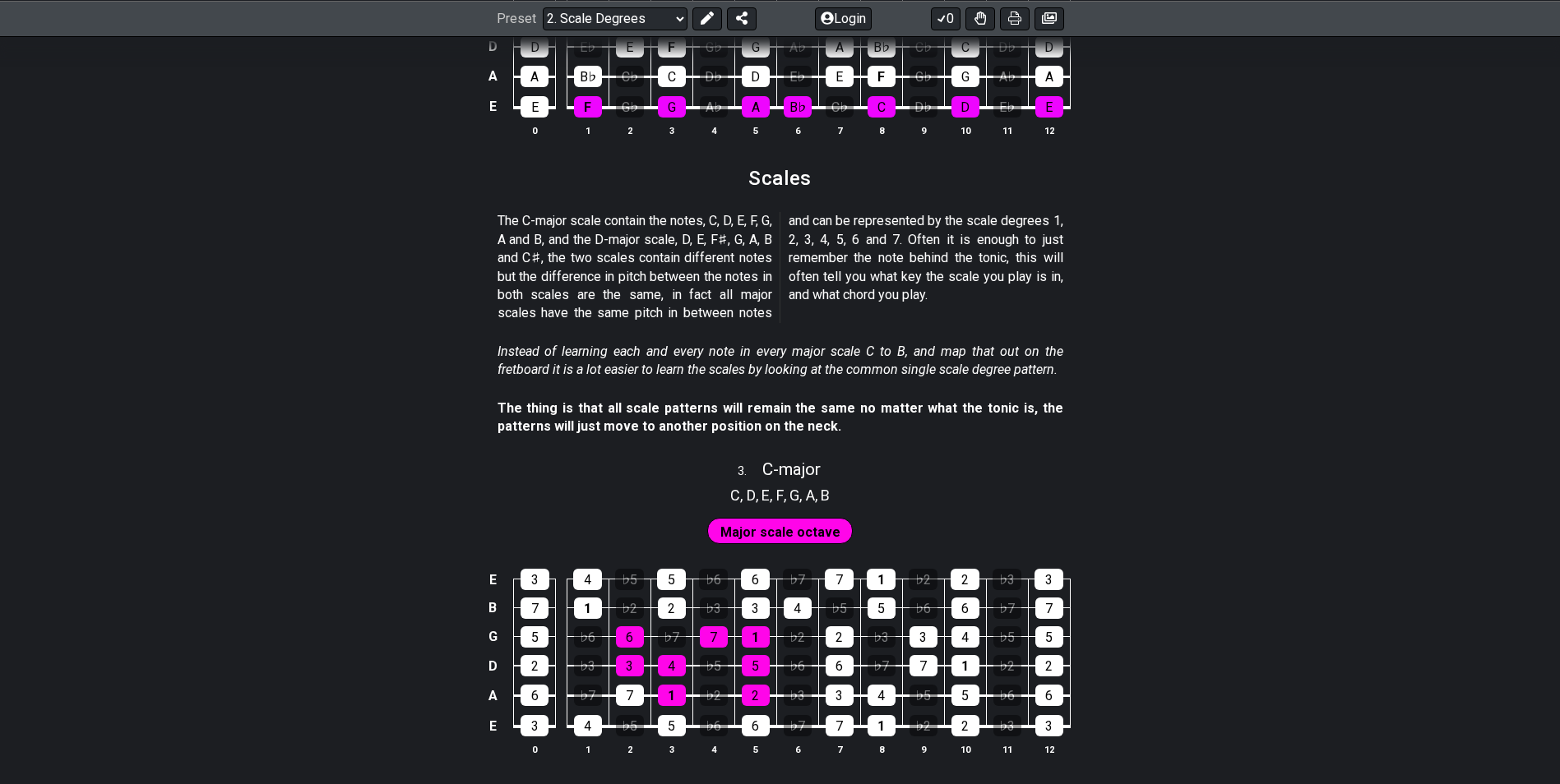
scroll to position [1403, 0]
